Goal: Navigation & Orientation: Find specific page/section

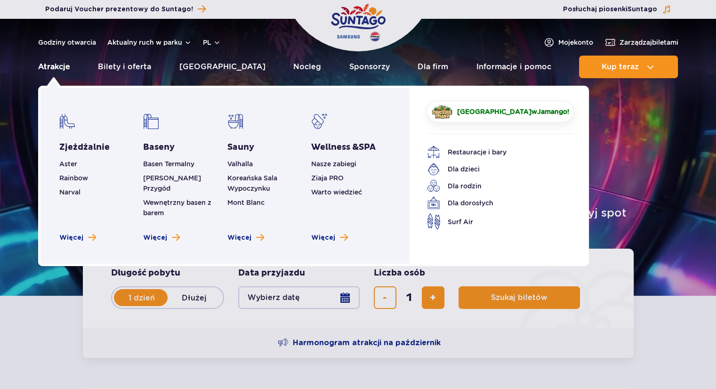
click at [57, 67] on link "Atrakcje" at bounding box center [54, 67] width 32 height 23
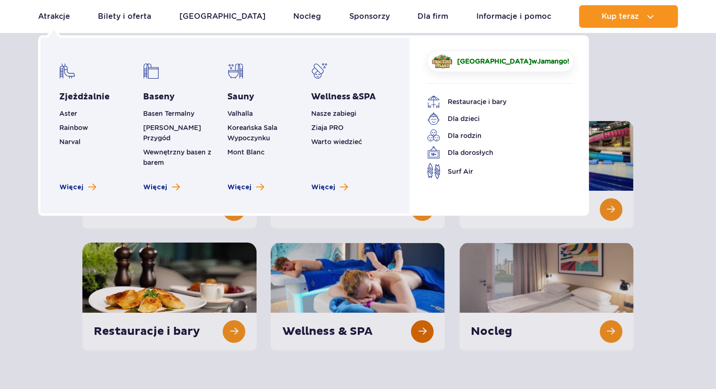
scroll to position [78, 0]
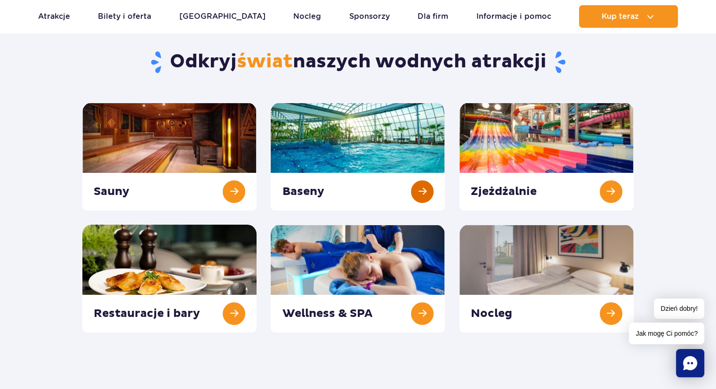
click at [314, 188] on link at bounding box center [358, 157] width 174 height 108
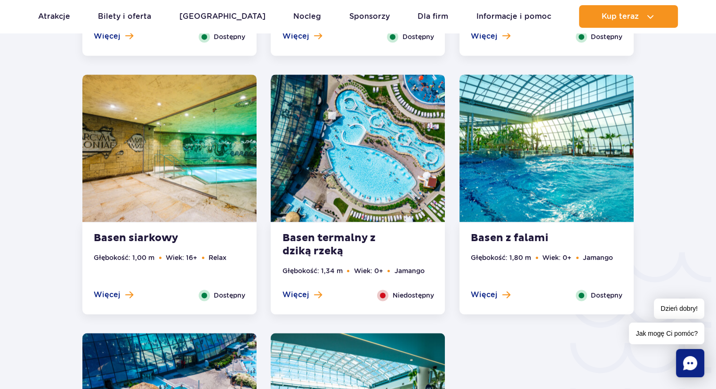
scroll to position [1358, 0]
